Goal: Find specific page/section: Find specific page/section

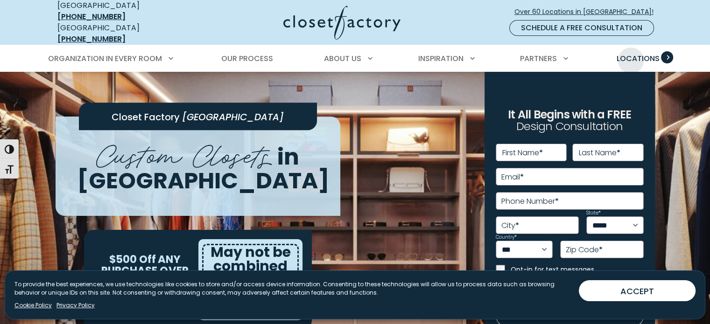
click at [633, 53] on span "Locations" at bounding box center [637, 58] width 43 height 11
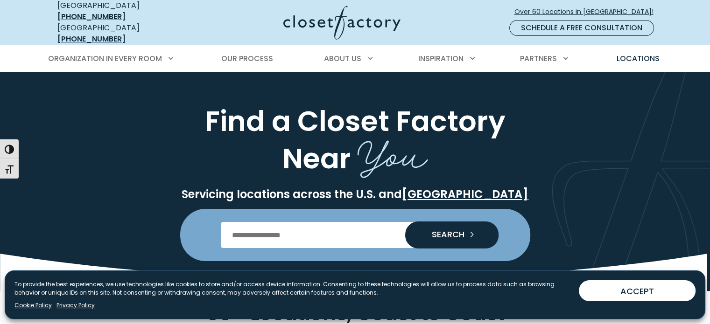
click at [337, 229] on input "Enter Postal Code" at bounding box center [355, 235] width 268 height 26
type input "*****"
click at [405, 222] on button "SEARCH" at bounding box center [451, 235] width 93 height 27
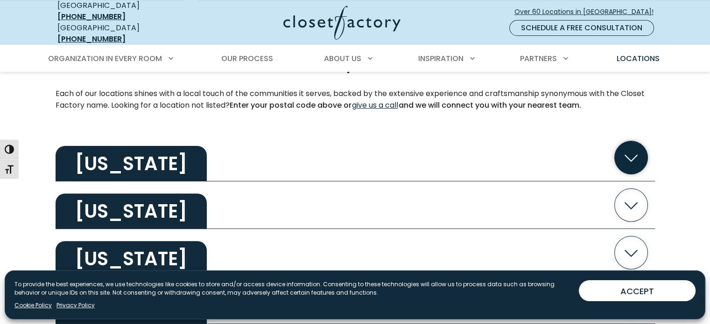
scroll to position [327, 0]
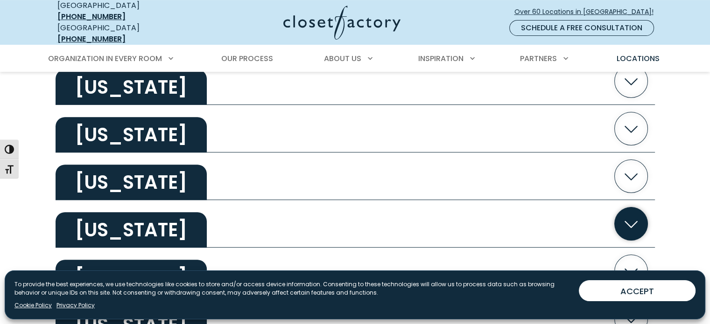
click at [104, 219] on h2 "[US_STATE]" at bounding box center [131, 229] width 151 height 35
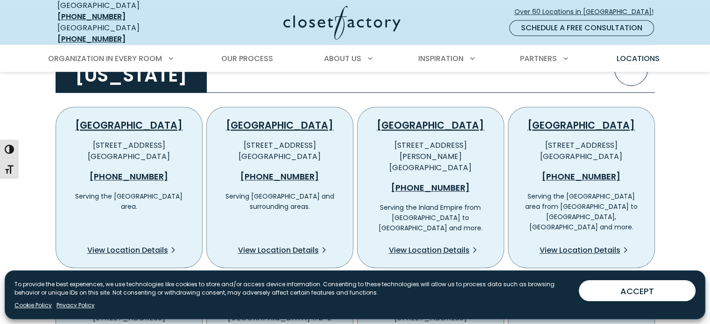
scroll to position [560, 0]
